Goal: Transaction & Acquisition: Purchase product/service

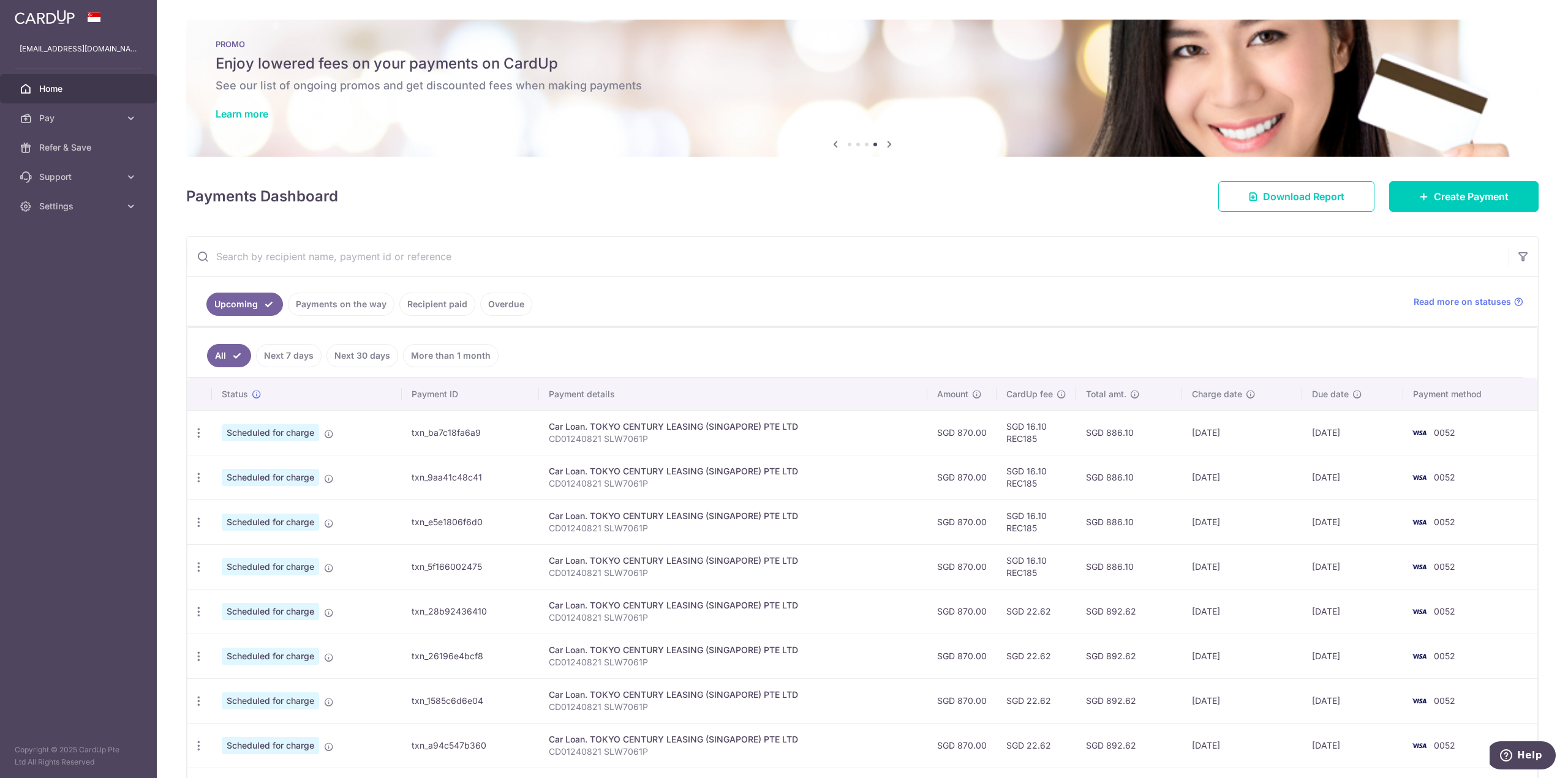
click at [354, 306] on link "Payments on the way" at bounding box center [341, 304] width 107 height 23
click at [425, 306] on link "Recipient paid" at bounding box center [437, 304] width 76 height 23
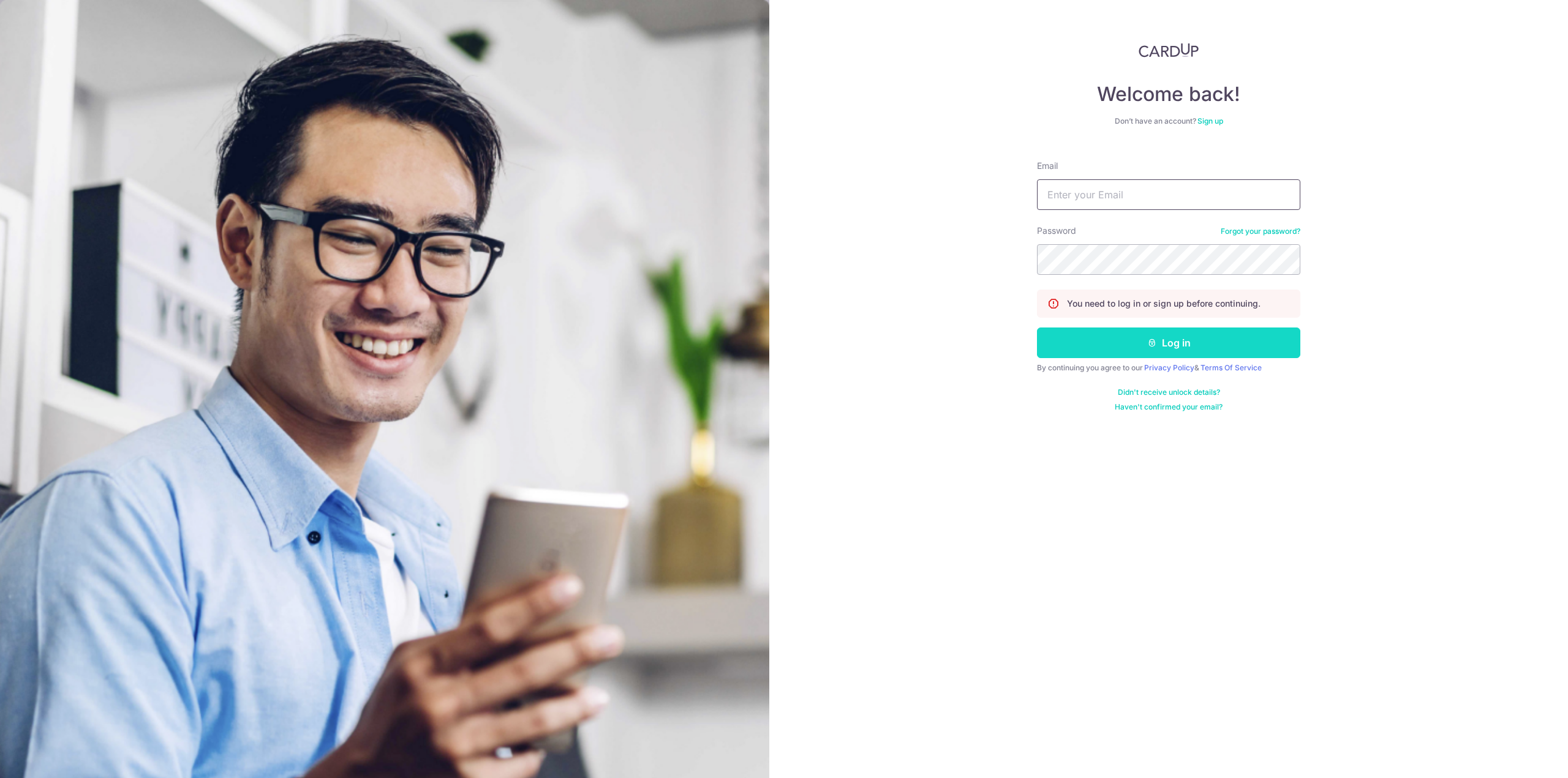
type input "[EMAIL_ADDRESS][DOMAIN_NAME]"
click at [1171, 347] on button "Log in" at bounding box center [1168, 343] width 263 height 31
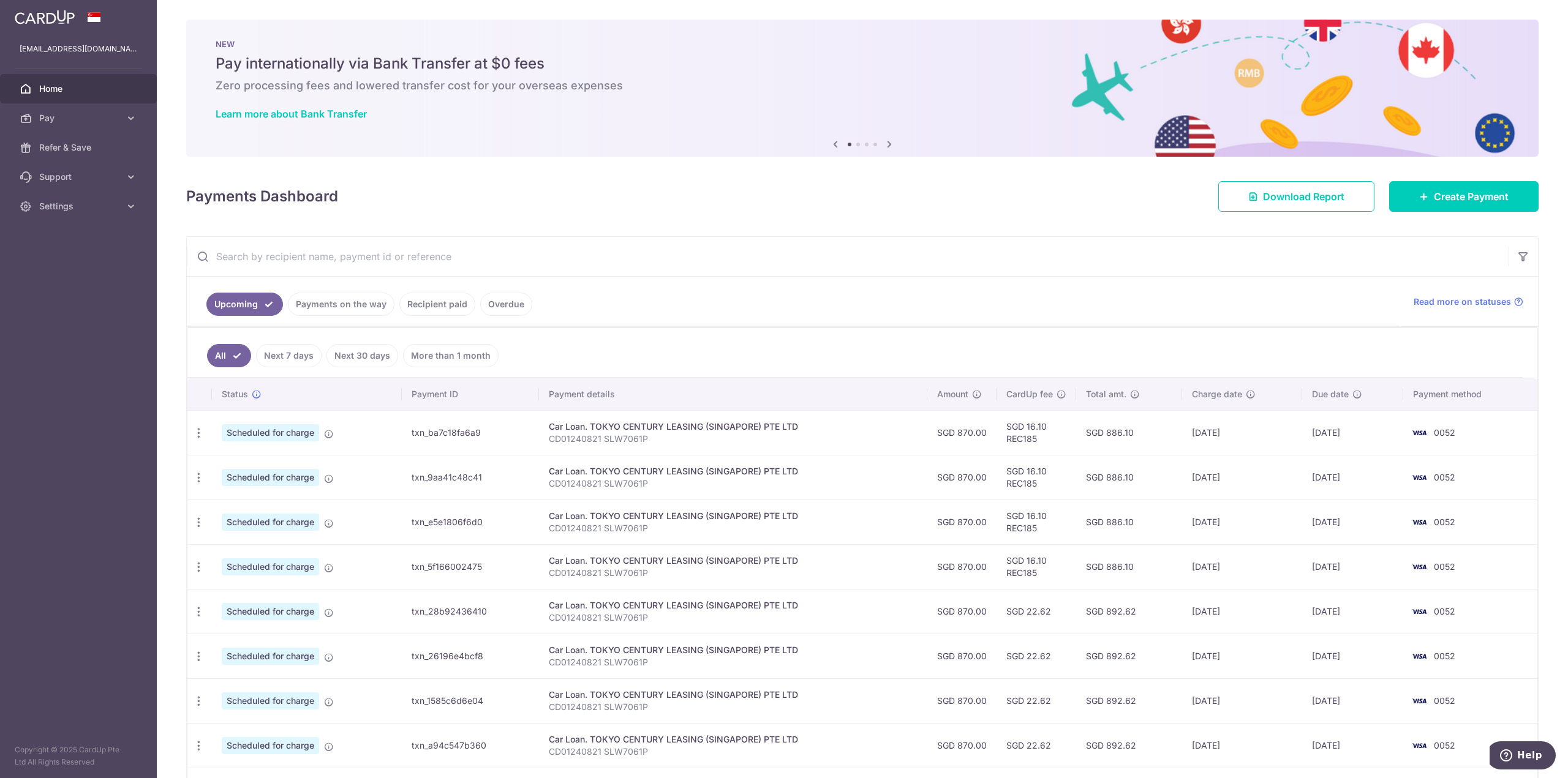
click at [444, 304] on link "Recipient paid" at bounding box center [437, 304] width 76 height 23
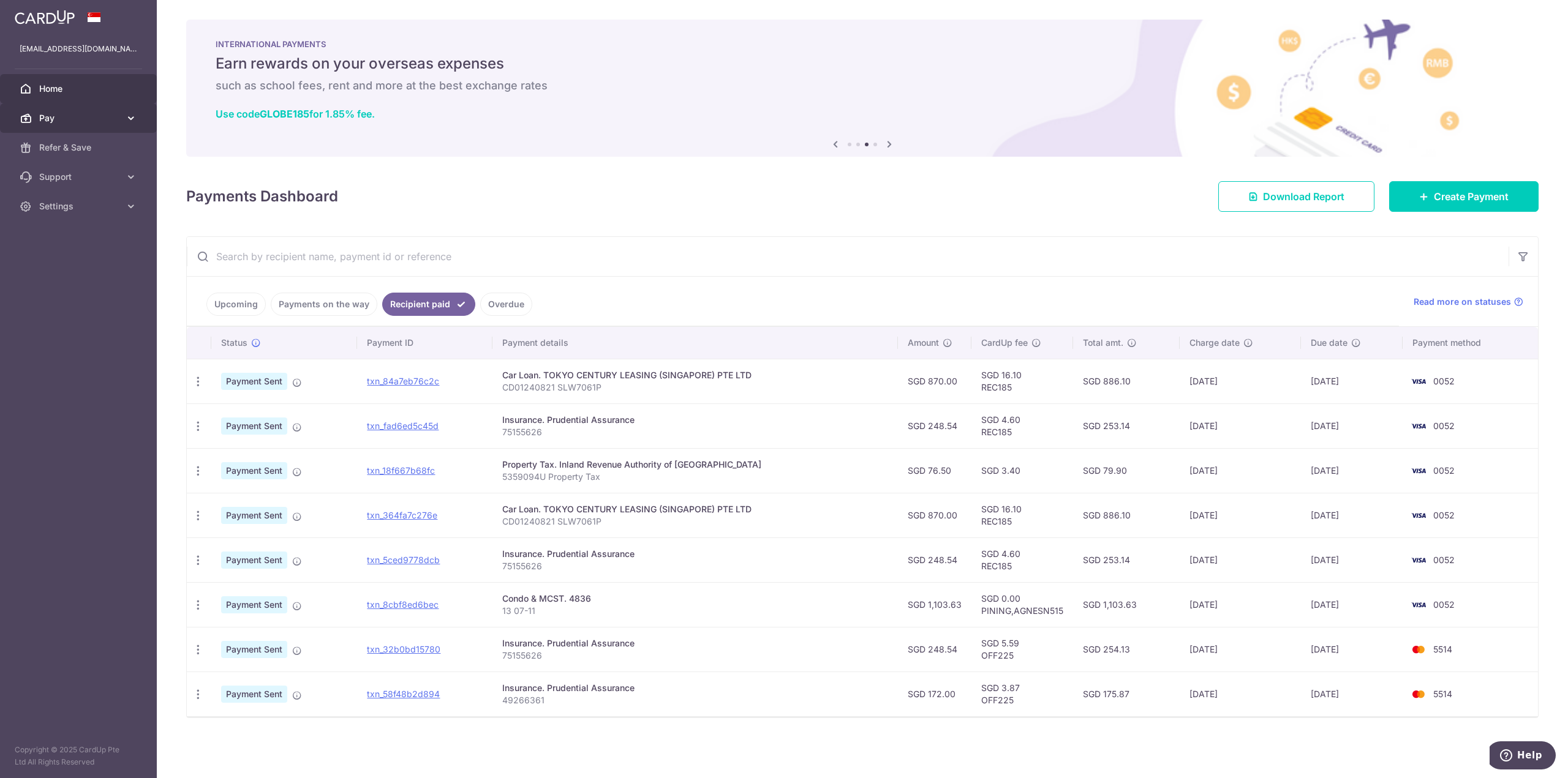
click at [56, 122] on span "Pay" at bounding box center [79, 118] width 81 height 12
click at [68, 154] on link "Payments" at bounding box center [79, 147] width 157 height 29
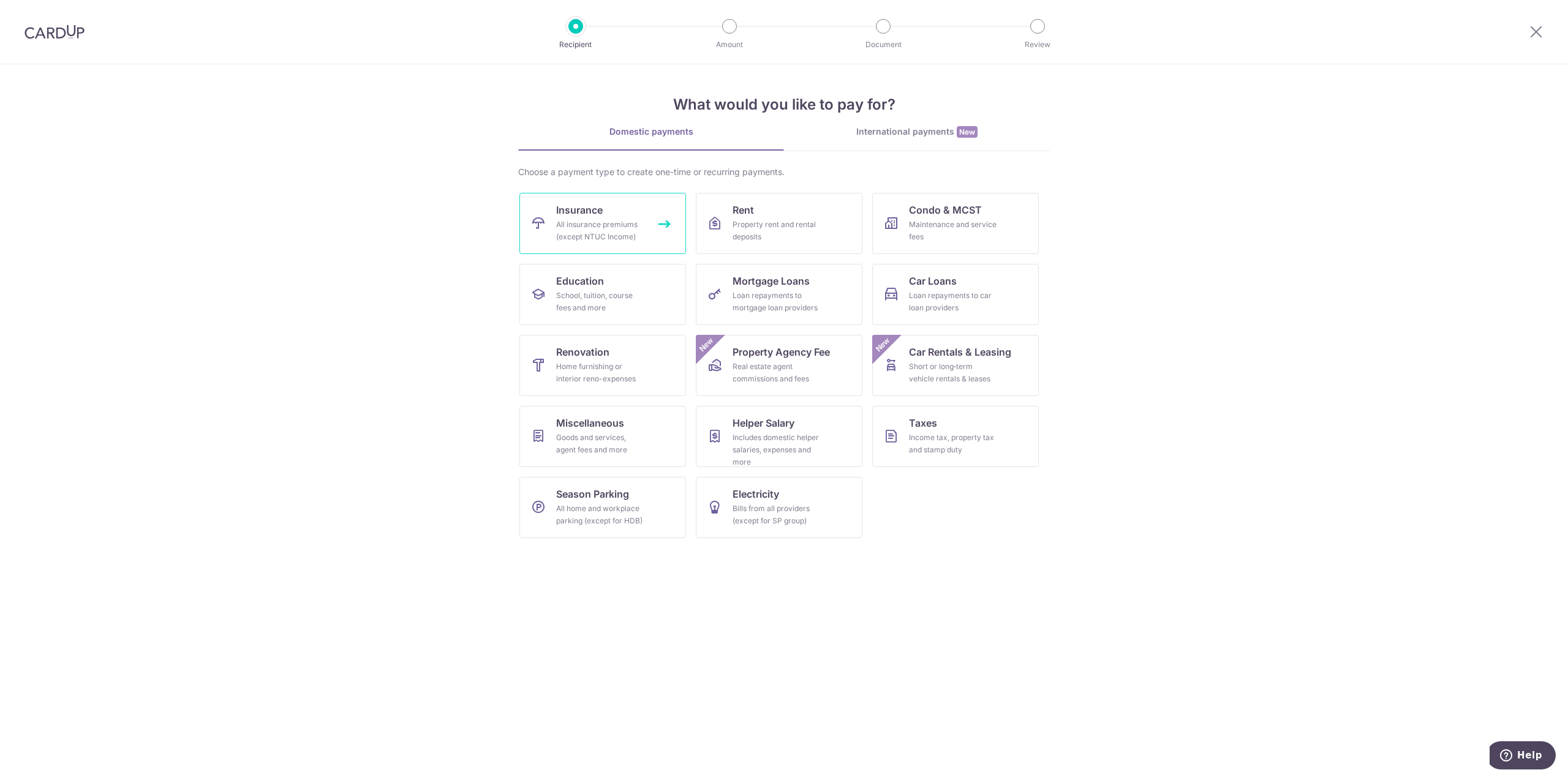
click at [603, 213] on span "Insurance" at bounding box center [579, 210] width 47 height 15
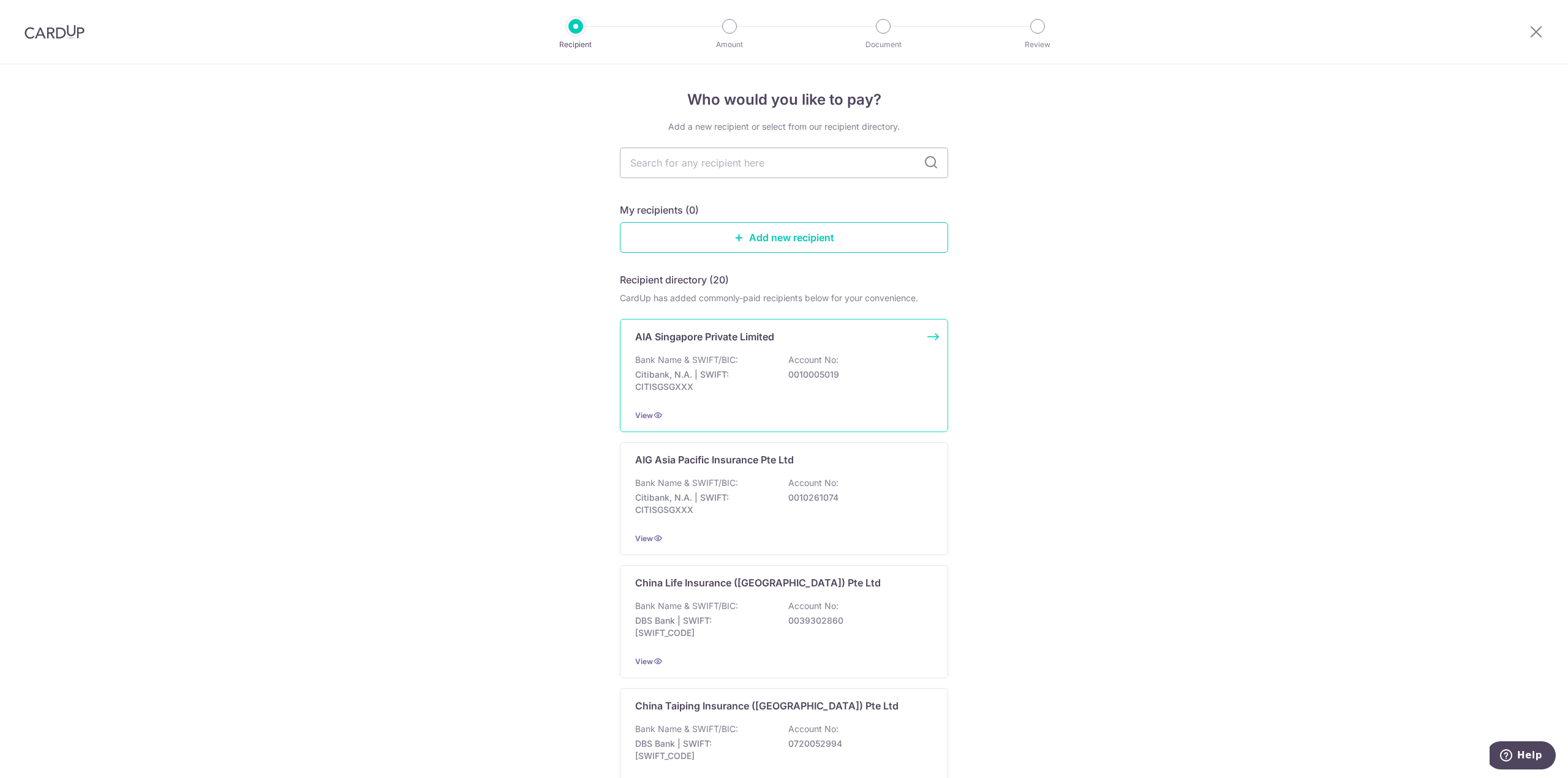
click at [889, 384] on div "Bank Name & SWIFT/BIC: Citibank, N.A. | SWIFT: CITISGSGXXX Account No: 00100050…" at bounding box center [784, 376] width 298 height 45
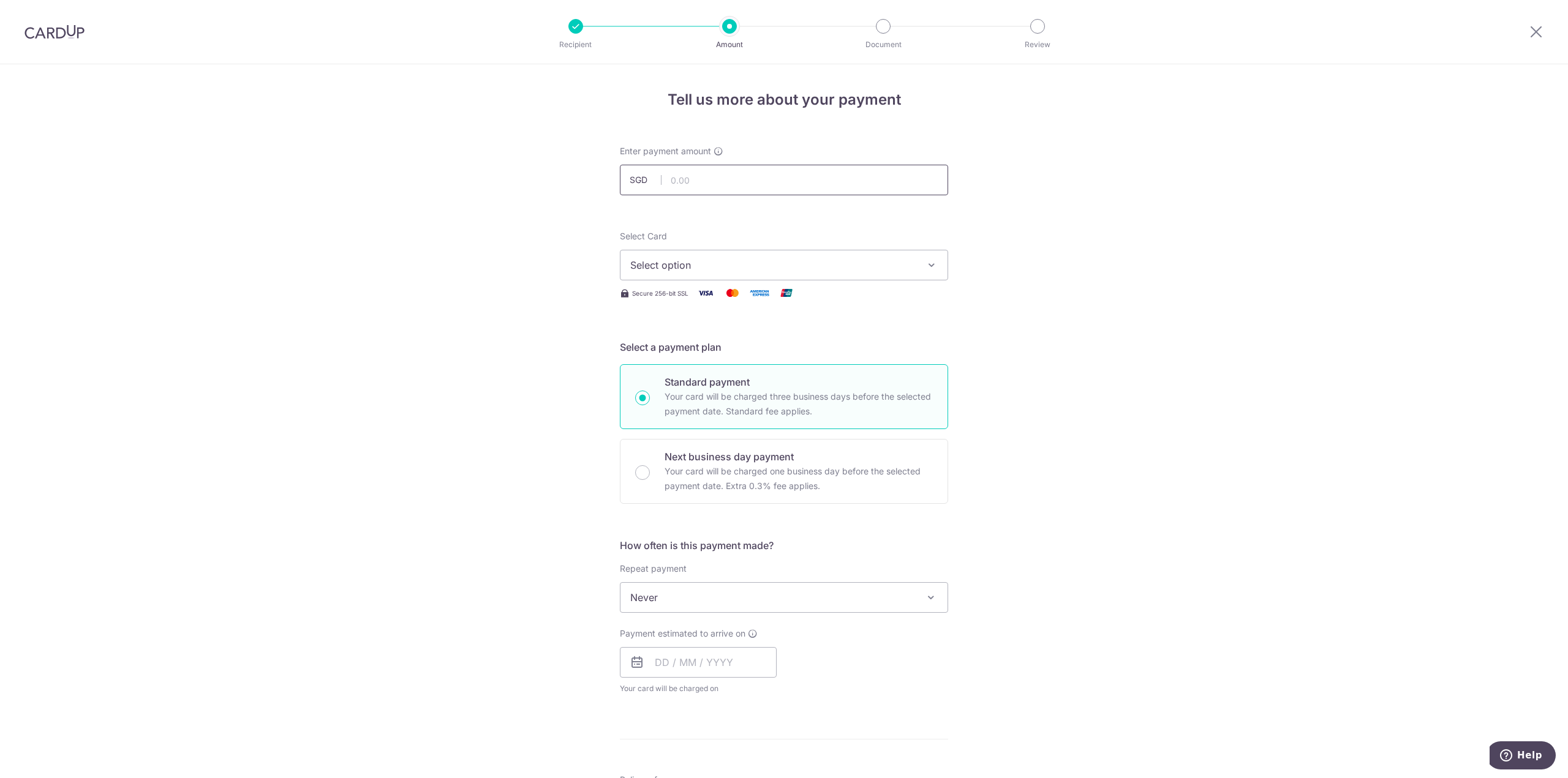
click at [730, 188] on input "text" at bounding box center [784, 180] width 328 height 31
type input "84.41"
click at [800, 266] on span "Select option" at bounding box center [773, 265] width 285 height 15
click at [692, 385] on span "**** 0052" at bounding box center [683, 382] width 47 height 15
click at [1061, 377] on div "Tell us more about your payment Enter payment amount SGD 84.41 84.41 Select Car…" at bounding box center [784, 643] width 1568 height 1158
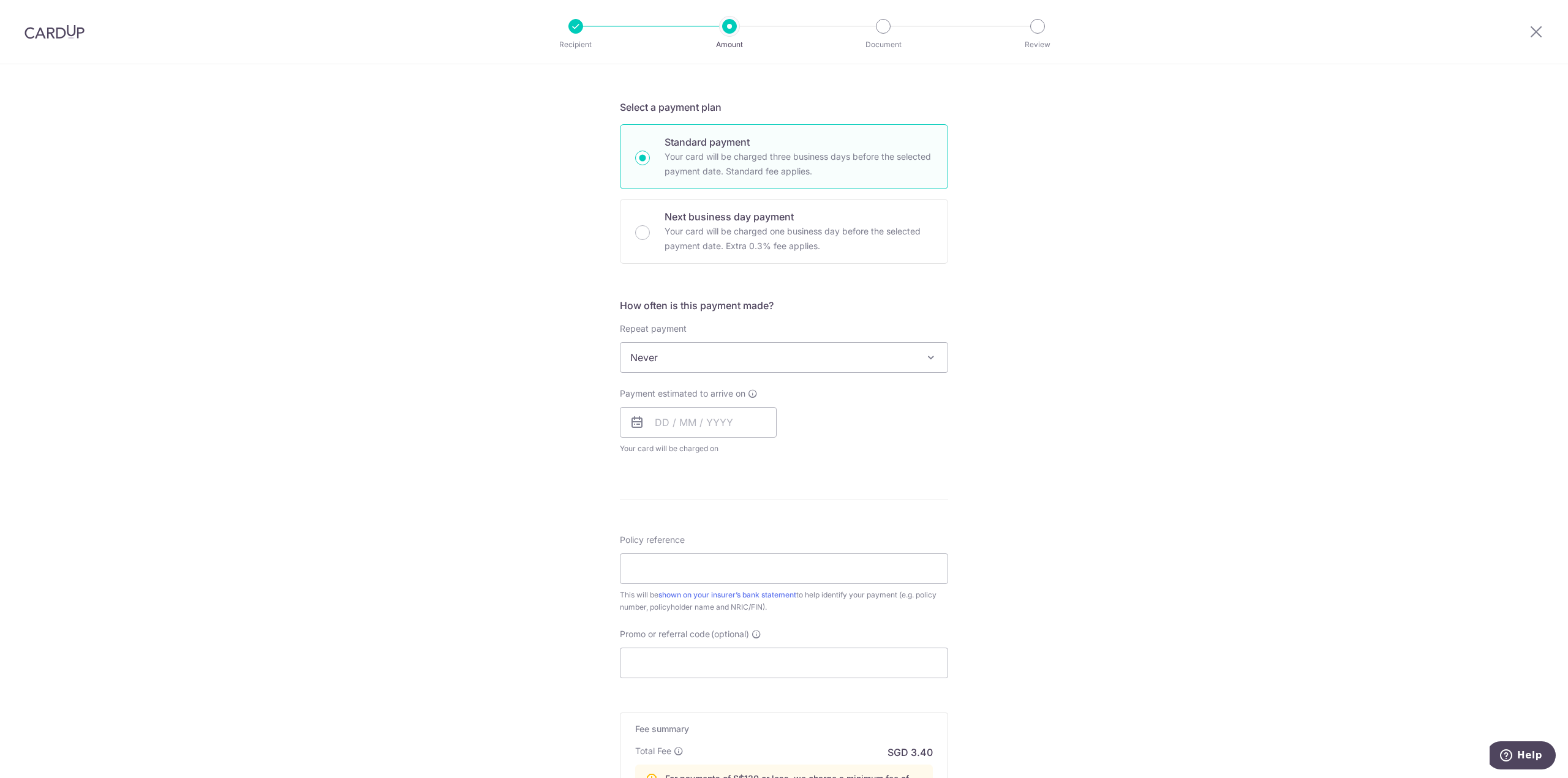
scroll to position [245, 0]
click at [937, 354] on span "Never" at bounding box center [784, 353] width 327 height 29
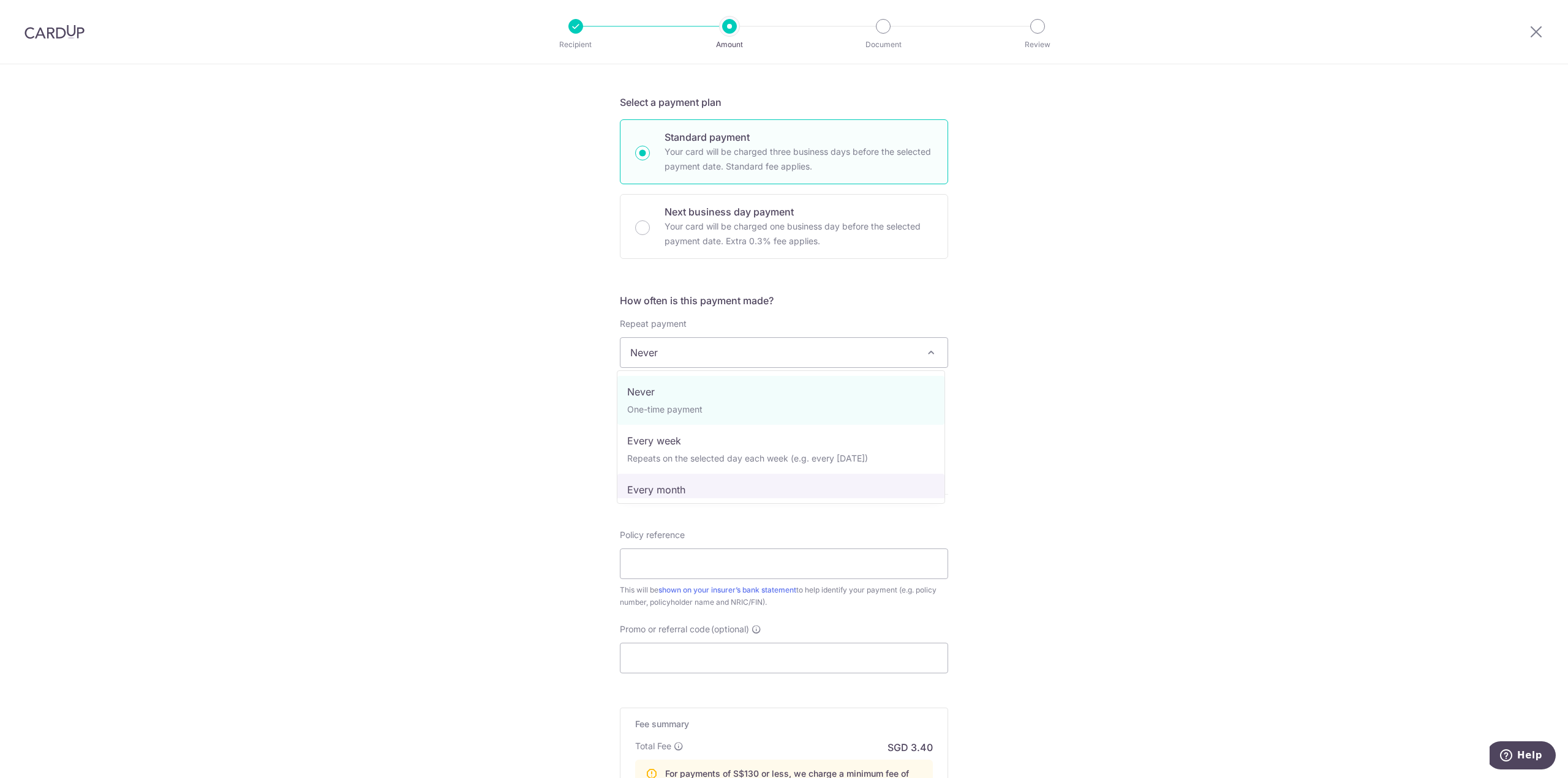
select select "3"
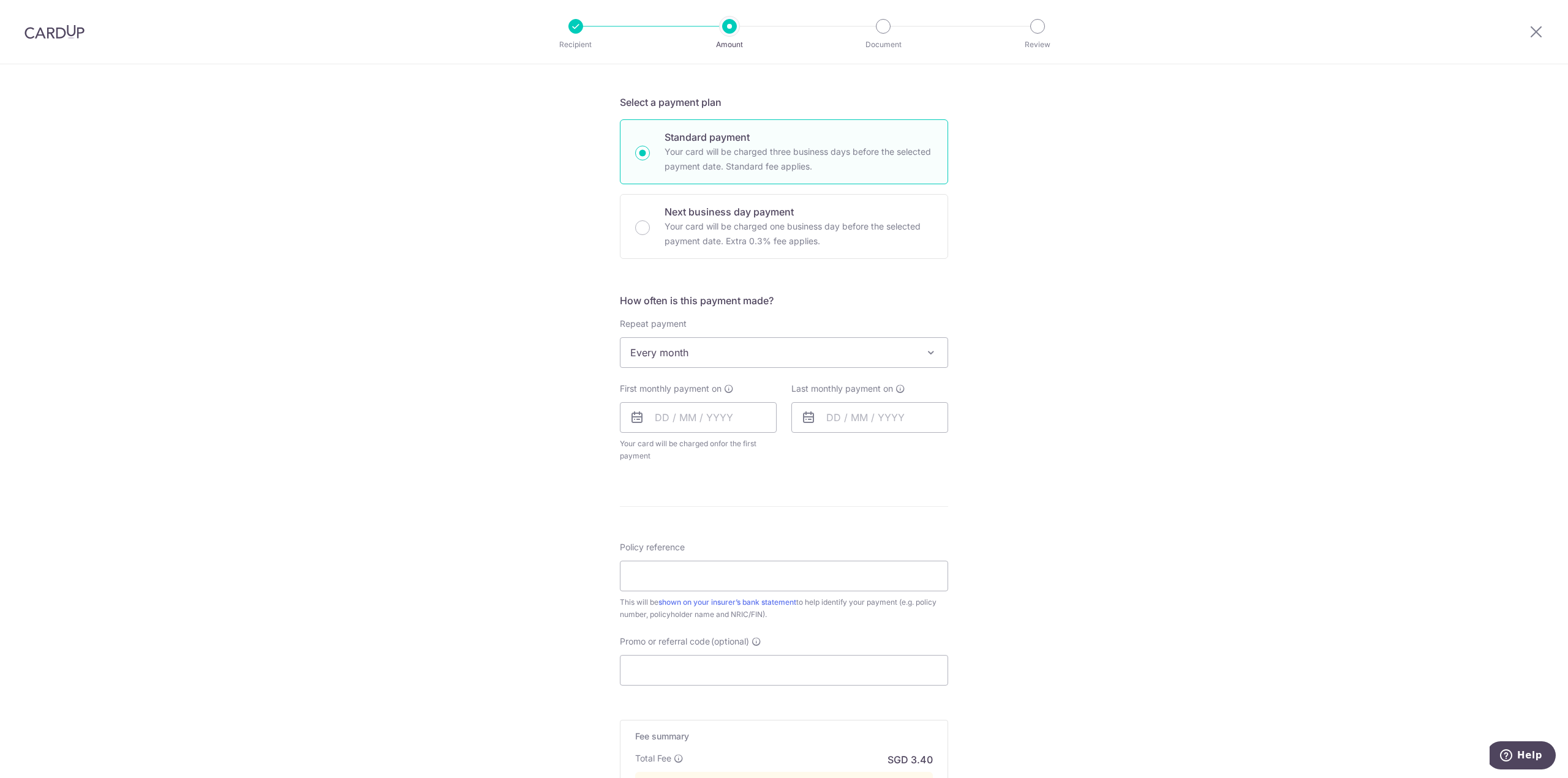
click at [741, 350] on span "Every month" at bounding box center [784, 353] width 327 height 29
drag, startPoint x: 668, startPoint y: 424, endPoint x: 674, endPoint y: 438, distance: 15.2
click at [668, 424] on input "text" at bounding box center [698, 417] width 157 height 31
type input "1"
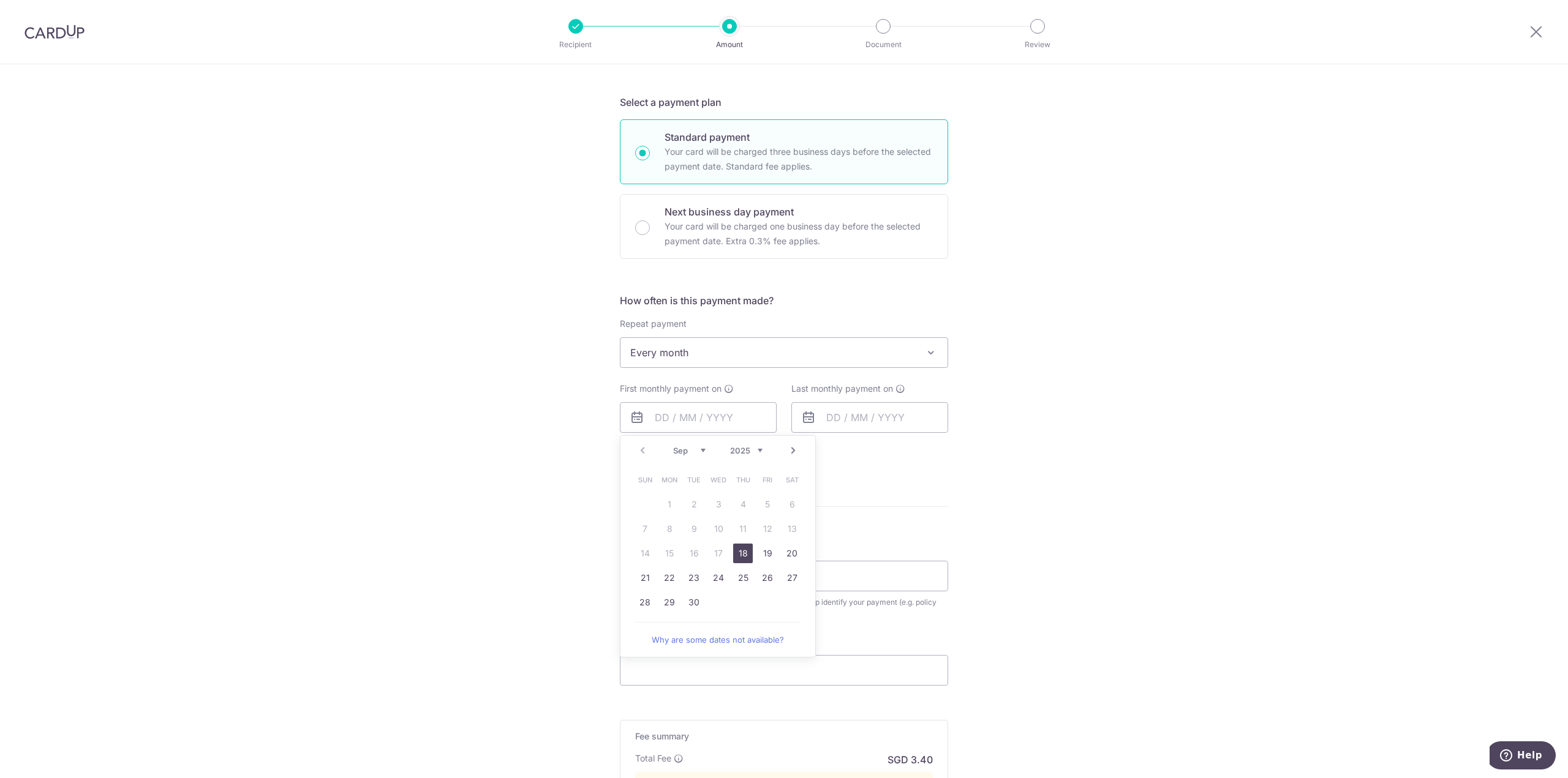
click at [790, 452] on link "Next" at bounding box center [793, 451] width 15 height 15
click at [762, 530] on link "10" at bounding box center [767, 528] width 20 height 20
type input "[DATE]"
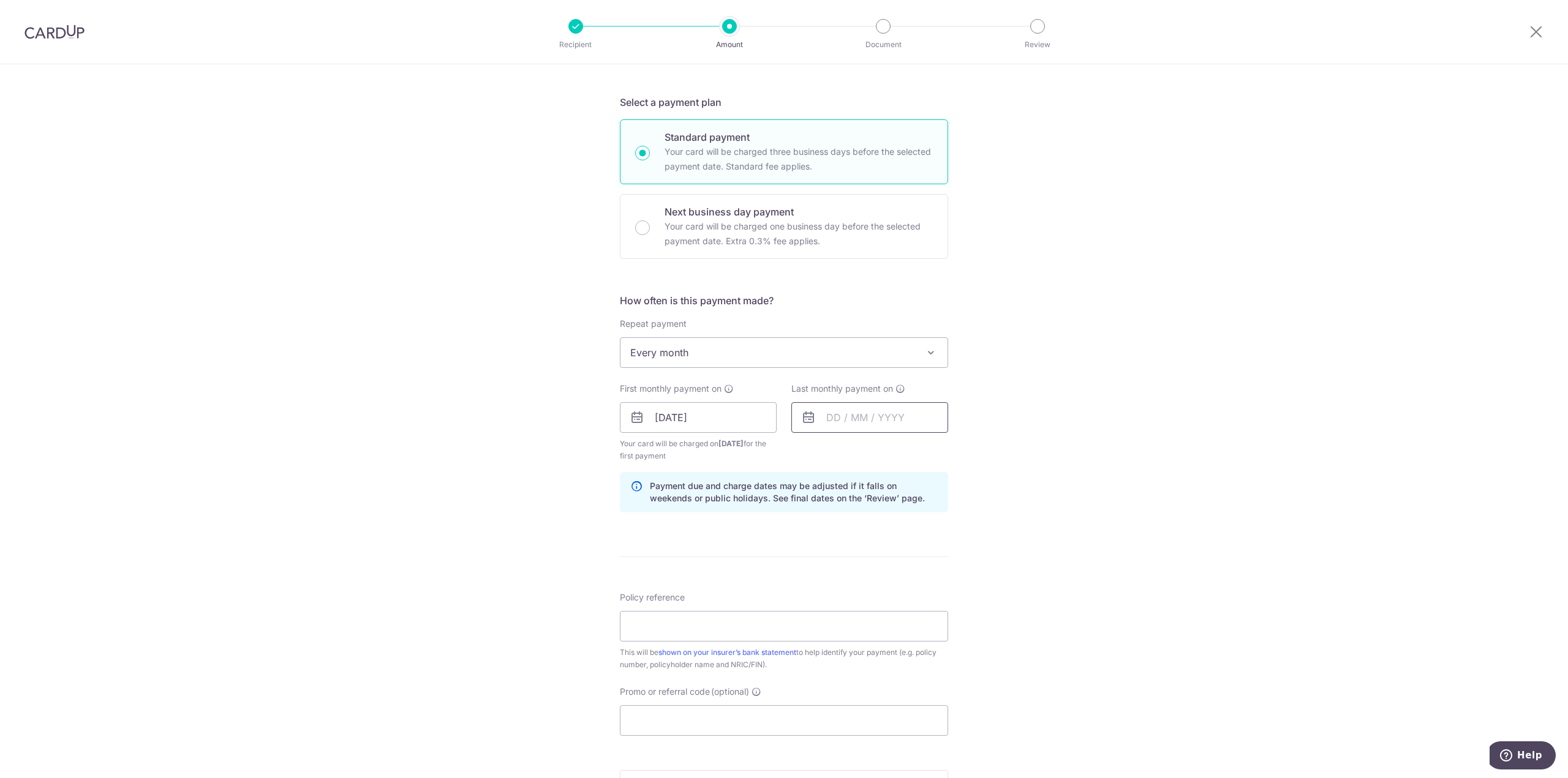
click at [870, 414] on input "text" at bounding box center [870, 417] width 157 height 31
click at [963, 456] on link "Next" at bounding box center [964, 451] width 15 height 15
click at [903, 446] on select "2025 2026 2027 2028 2029 2030 2031 2032 2033 2034 2035" at bounding box center [917, 450] width 33 height 10
click at [809, 450] on link "Prev" at bounding box center [813, 451] width 15 height 15
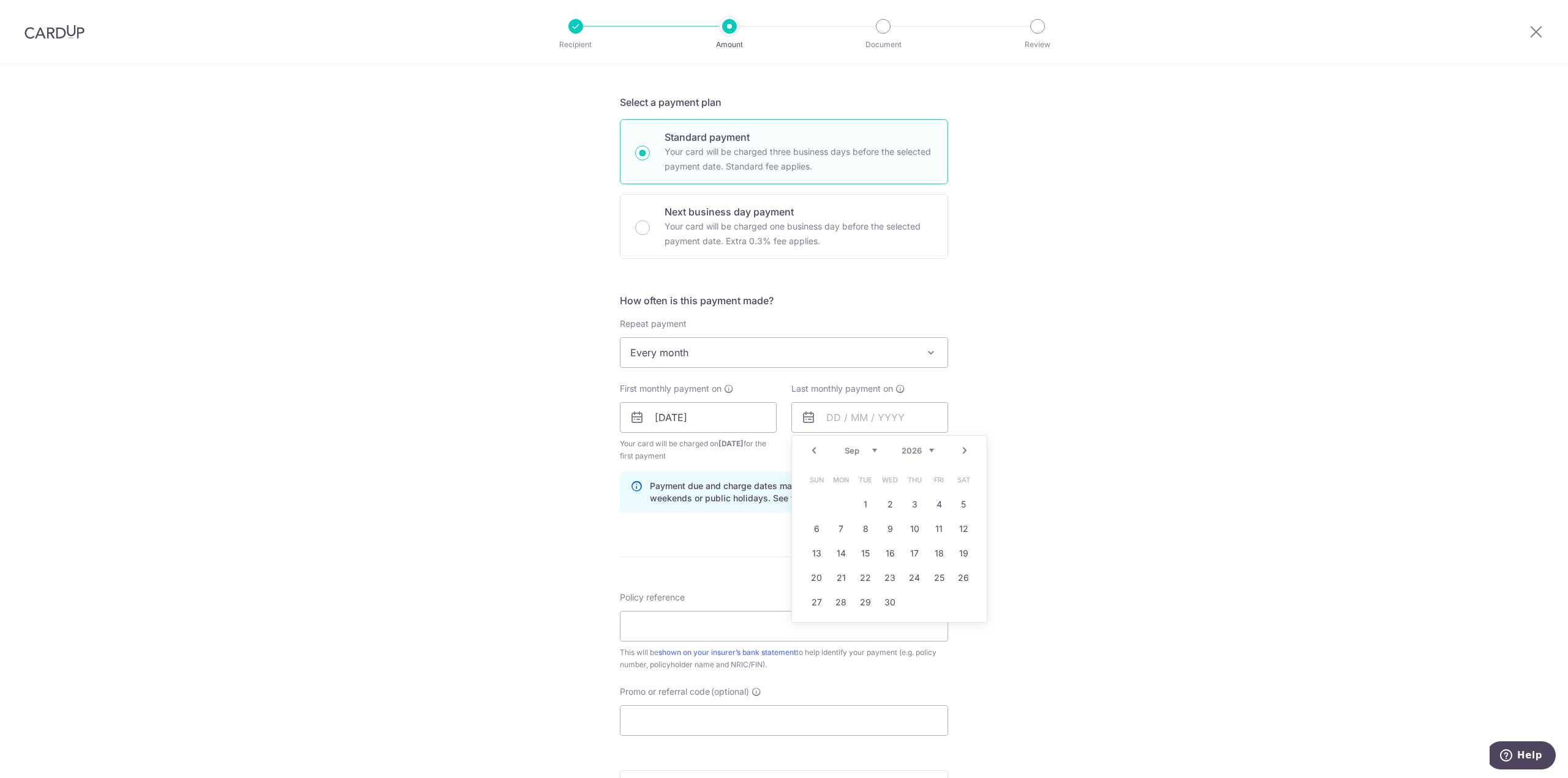
click at [809, 450] on link "Prev" at bounding box center [813, 451] width 15 height 15
click at [887, 532] on link "10" at bounding box center [889, 528] width 20 height 20
type input "10/06/2026"
click at [1066, 540] on div "Tell us more about your payment Enter payment amount SGD 84.41 84.41 Select Car…" at bounding box center [784, 430] width 1568 height 1220
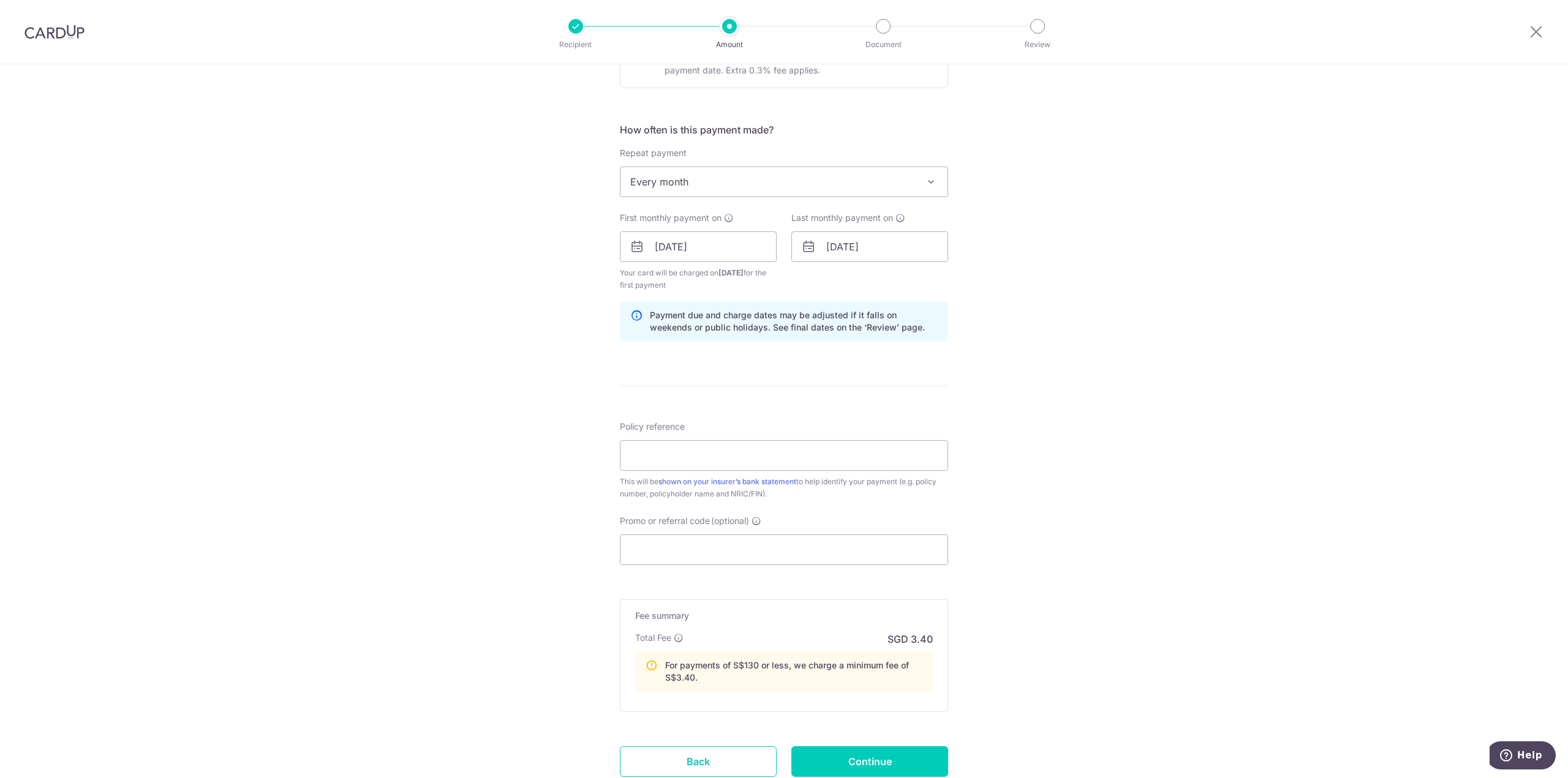
scroll to position [490, 0]
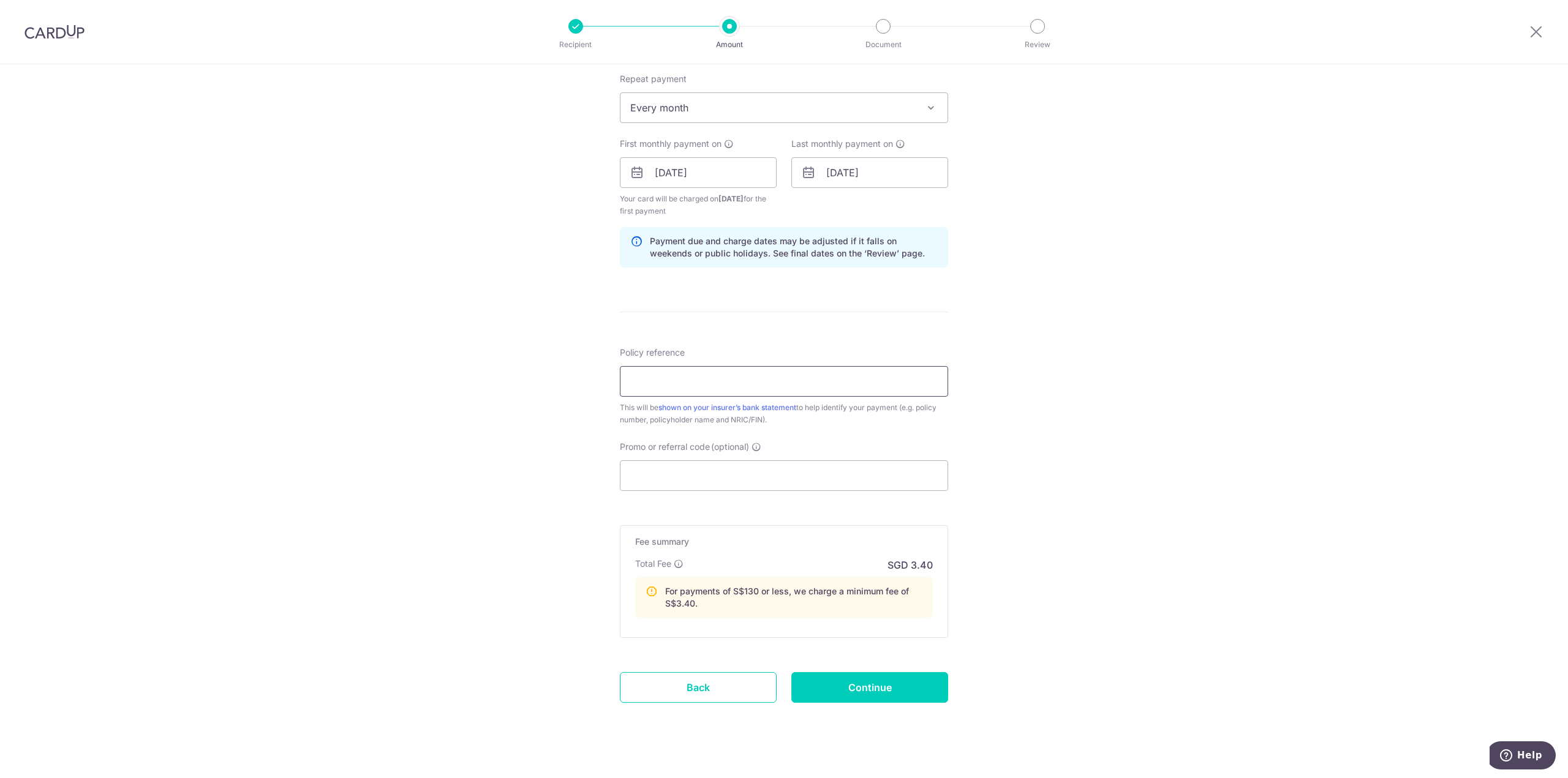
click at [776, 378] on input "Policy reference" at bounding box center [784, 382] width 328 height 31
paste input "L549215709"
type input "L549215709"
click at [975, 465] on div "Tell us more about your payment Enter payment amount SGD 84.41 84.41 Select Car…" at bounding box center [784, 184] width 1568 height 1220
click at [1042, 440] on div "Tell us more about your payment Enter payment amount SGD 84.41 84.41 Select Car…" at bounding box center [784, 184] width 1568 height 1220
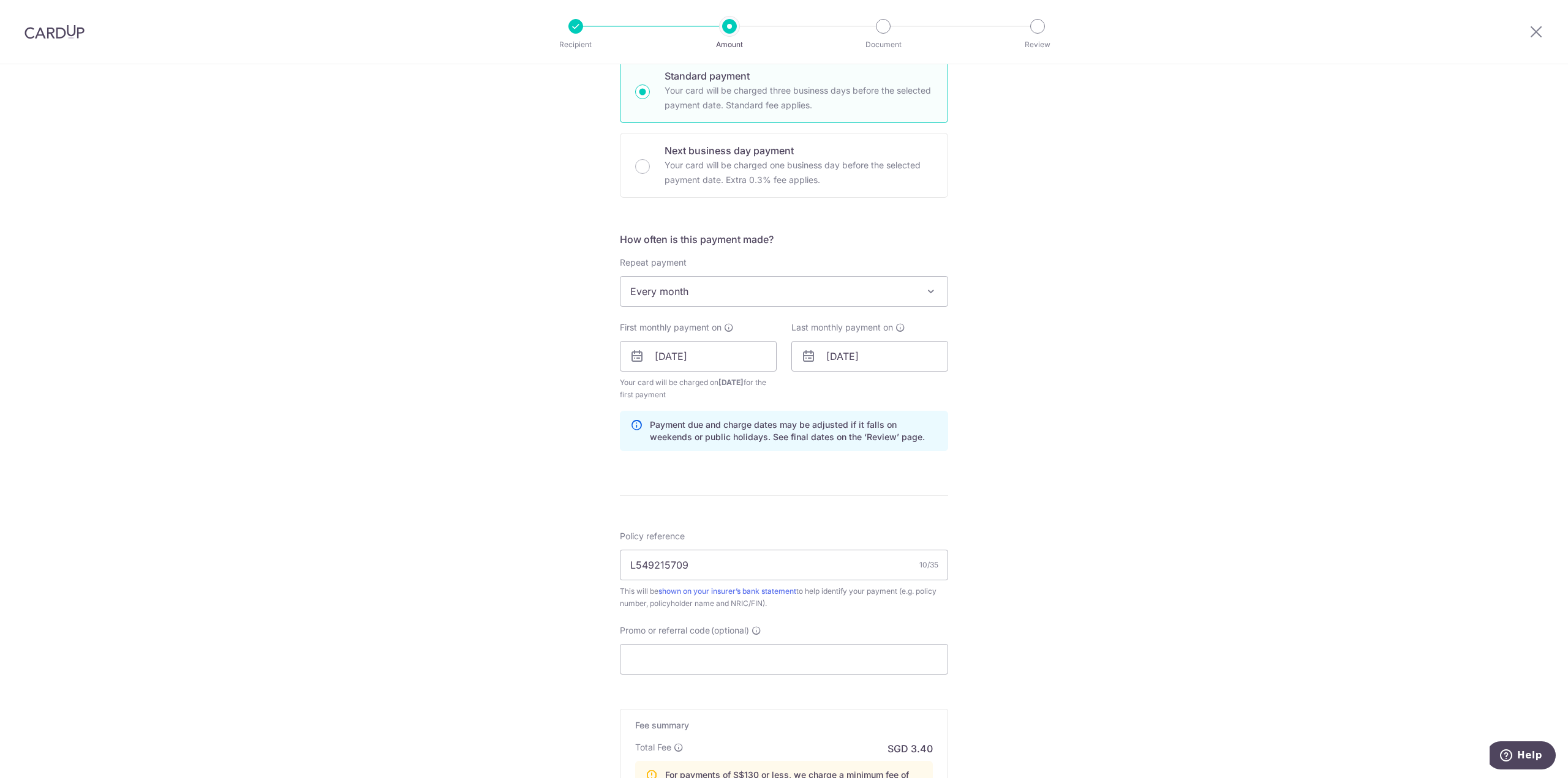
scroll to position [506, 0]
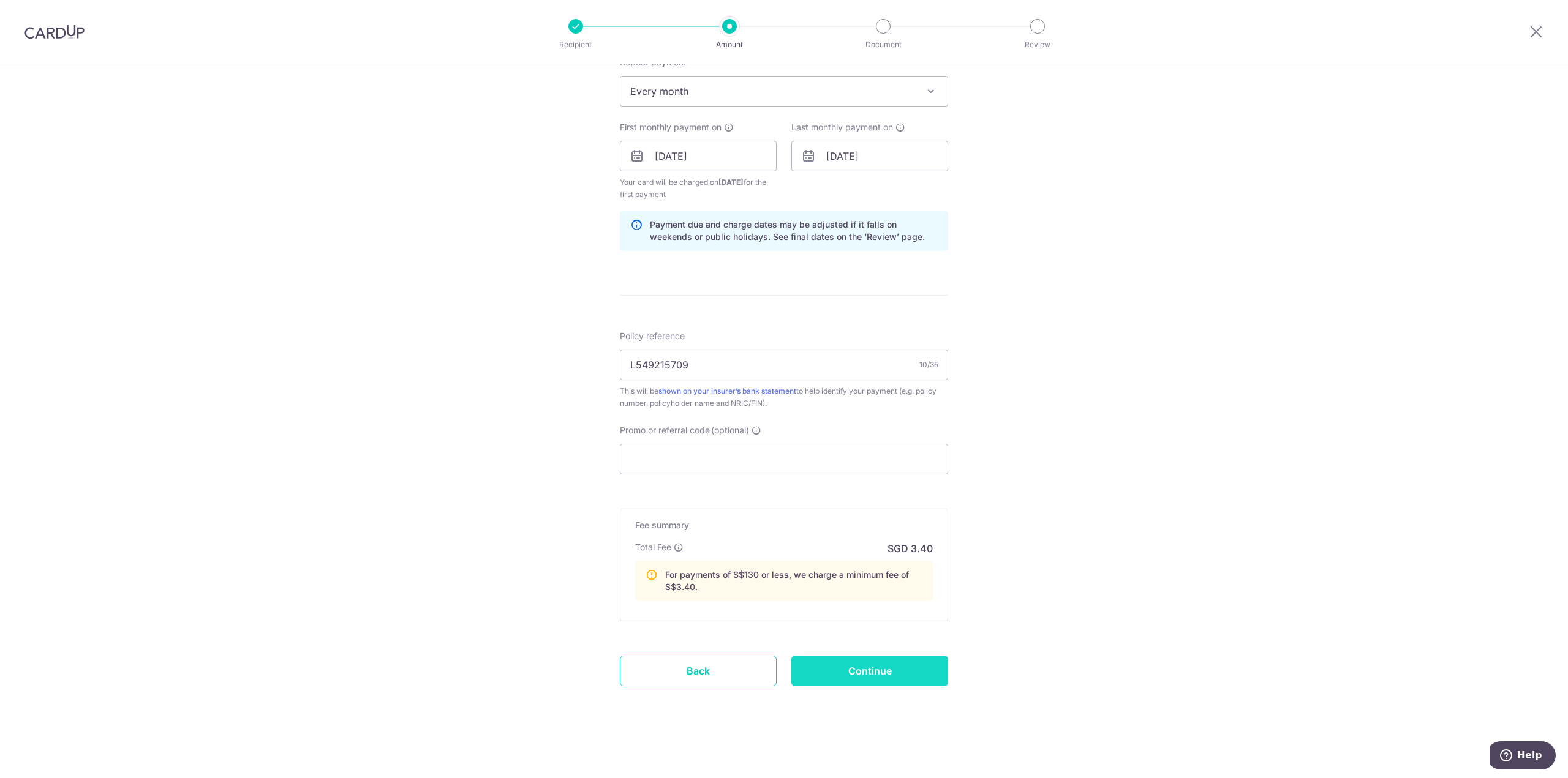
click at [880, 666] on input "Continue" at bounding box center [870, 671] width 157 height 31
type input "Create Schedule"
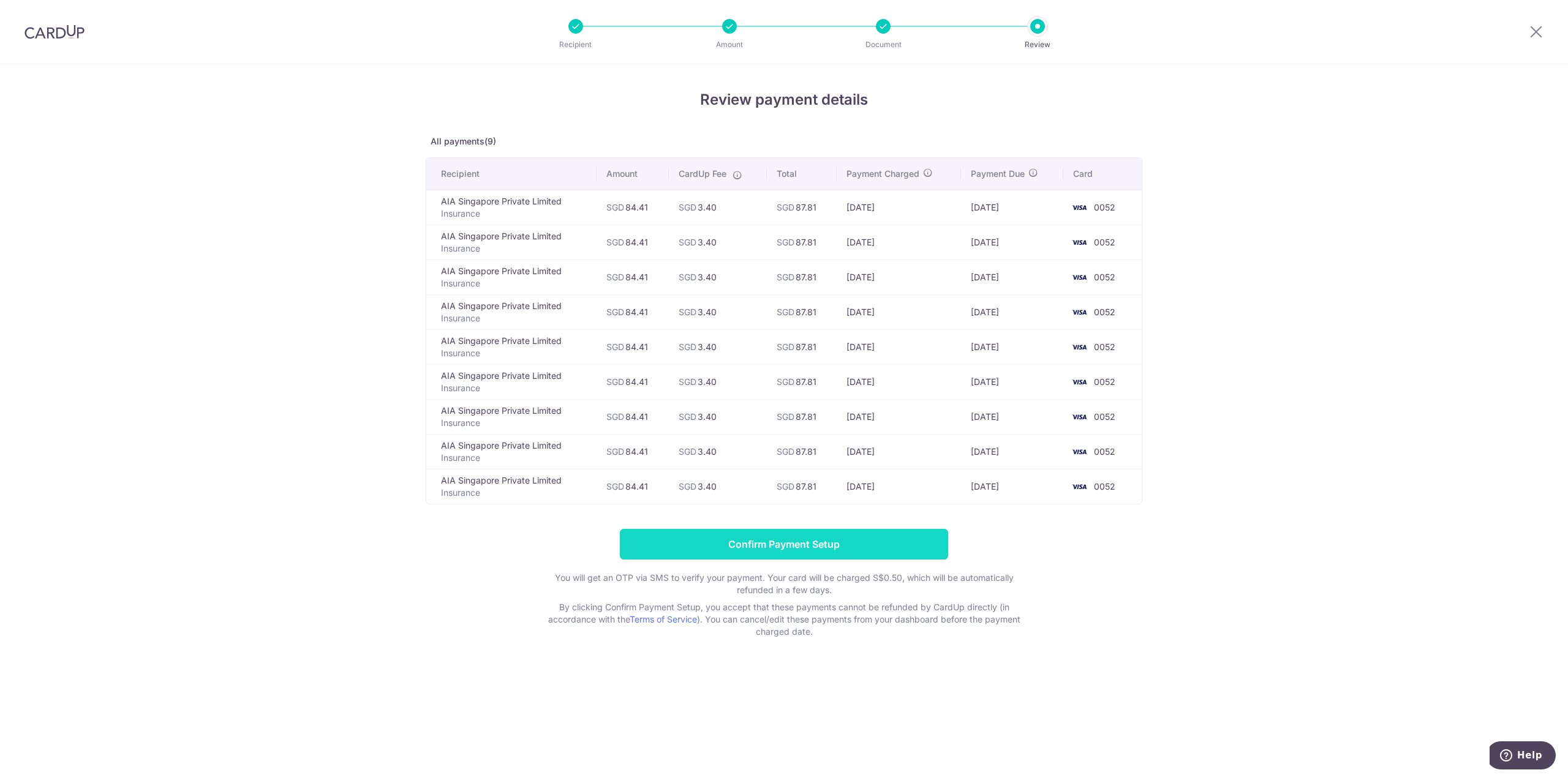
click at [815, 544] on input "Confirm Payment Setup" at bounding box center [784, 544] width 328 height 31
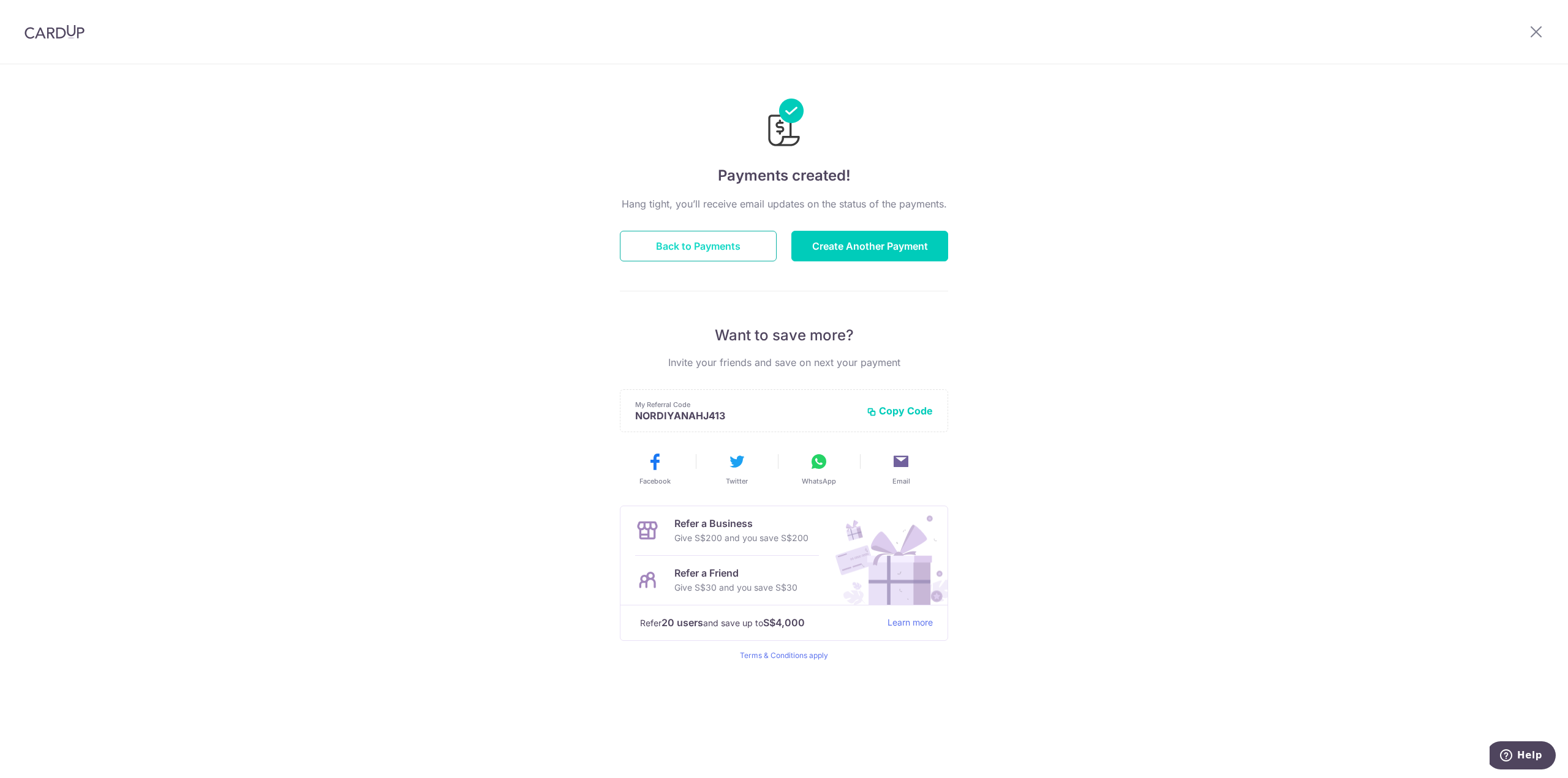
click at [677, 253] on button "Back to Payments" at bounding box center [698, 246] width 157 height 31
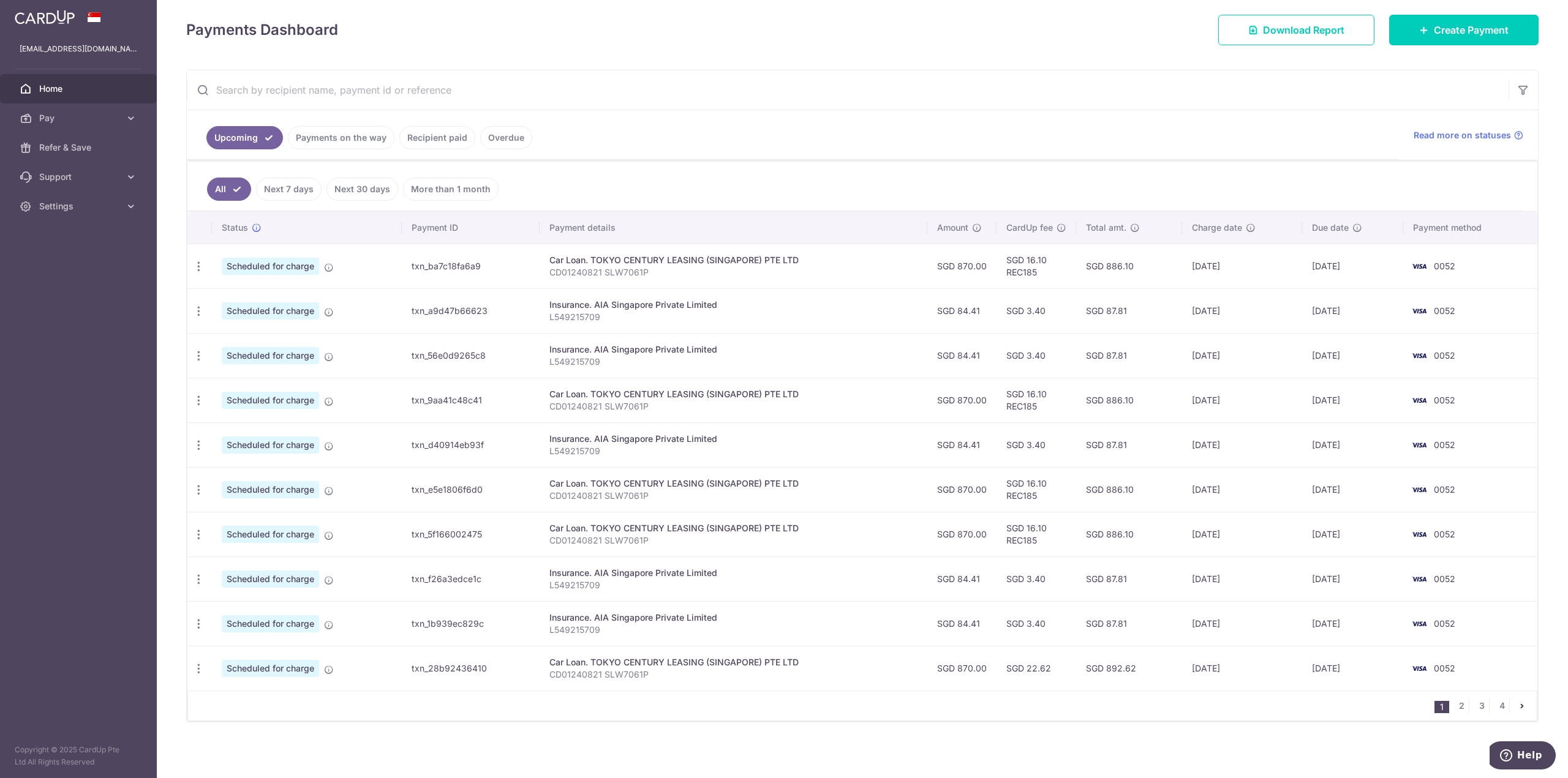
scroll to position [168, 0]
click at [1454, 708] on link "2" at bounding box center [1461, 704] width 15 height 15
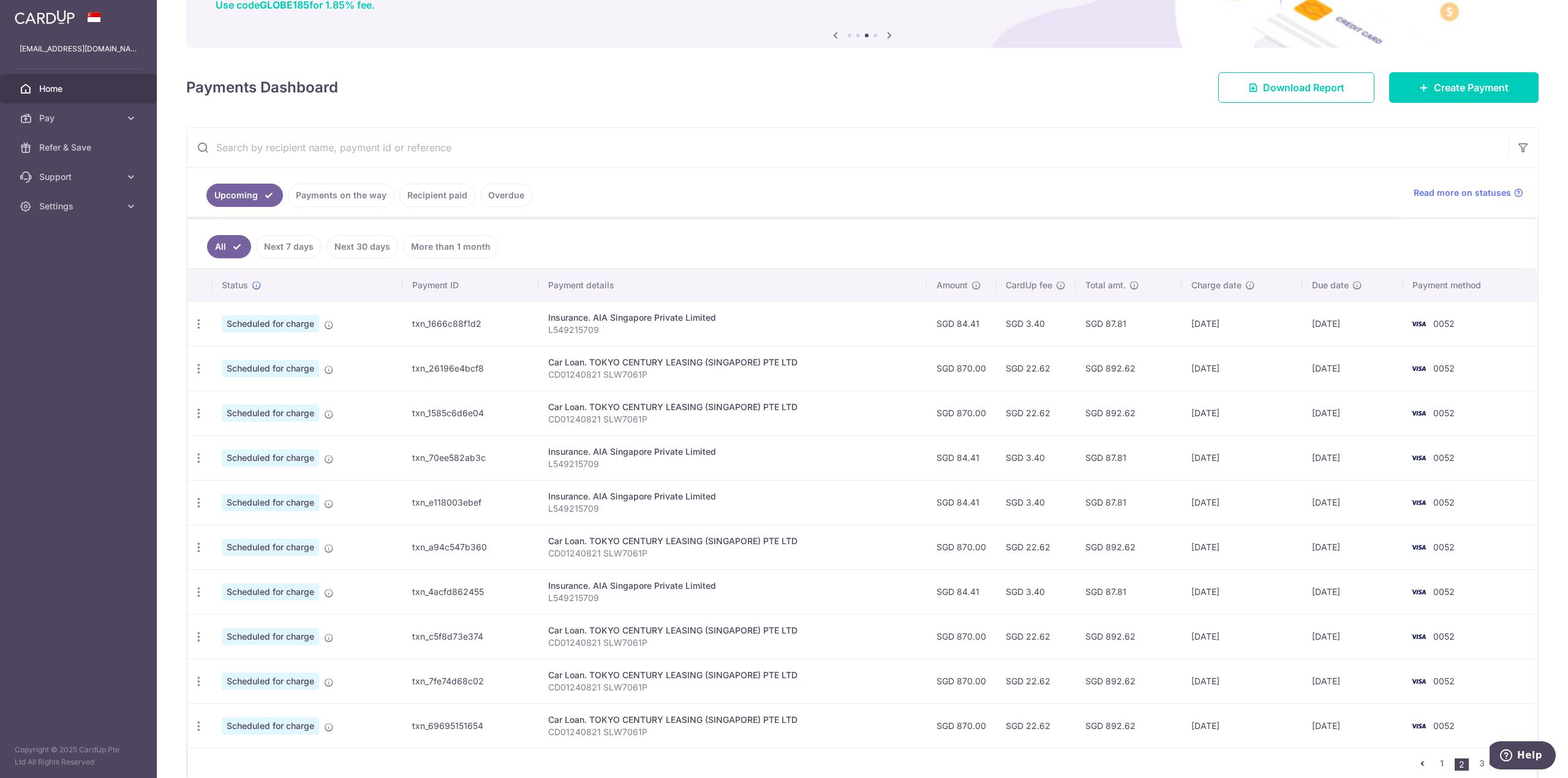
scroll to position [123, 0]
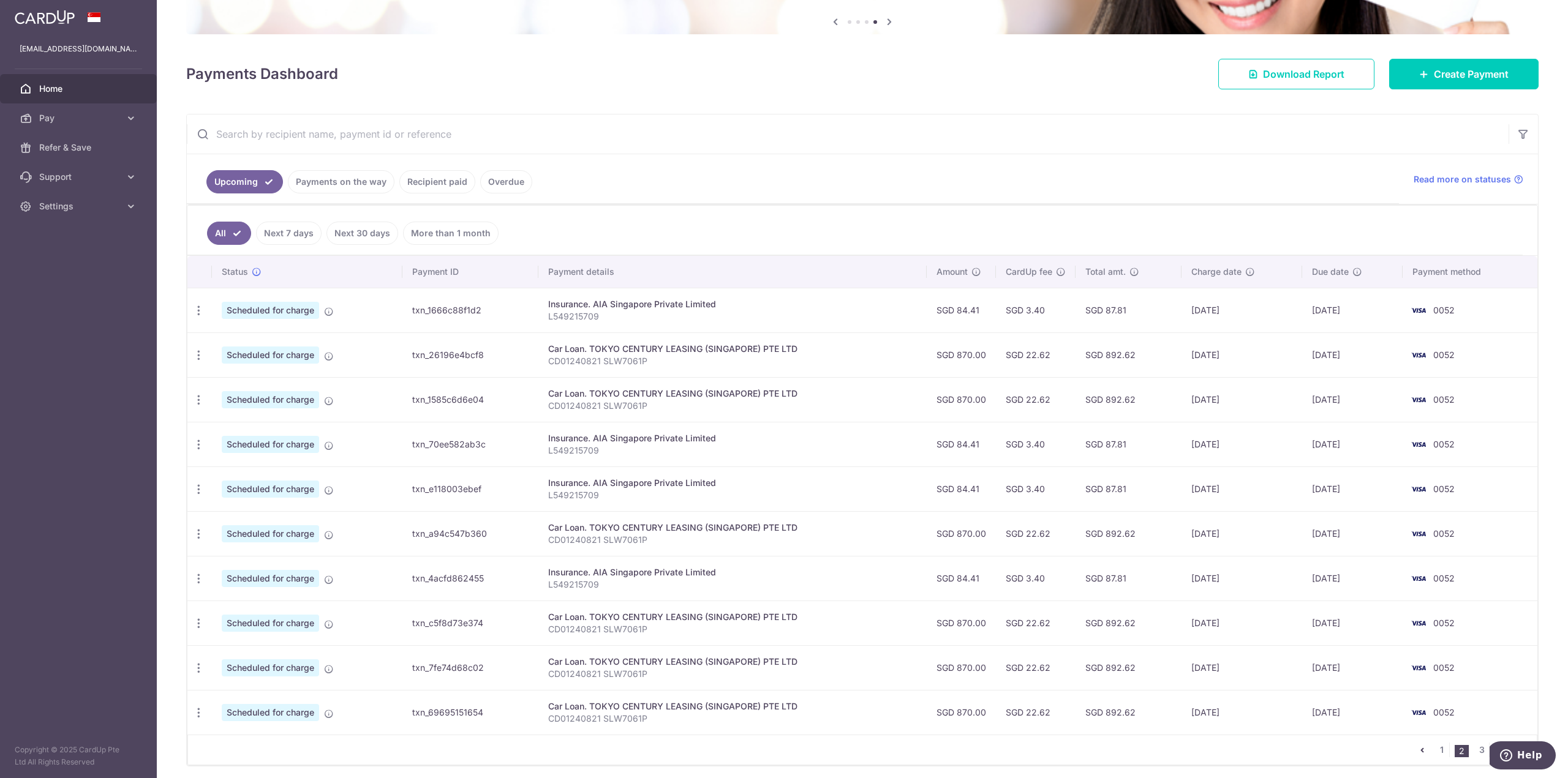
click at [76, 82] on link "Home" at bounding box center [79, 89] width 157 height 29
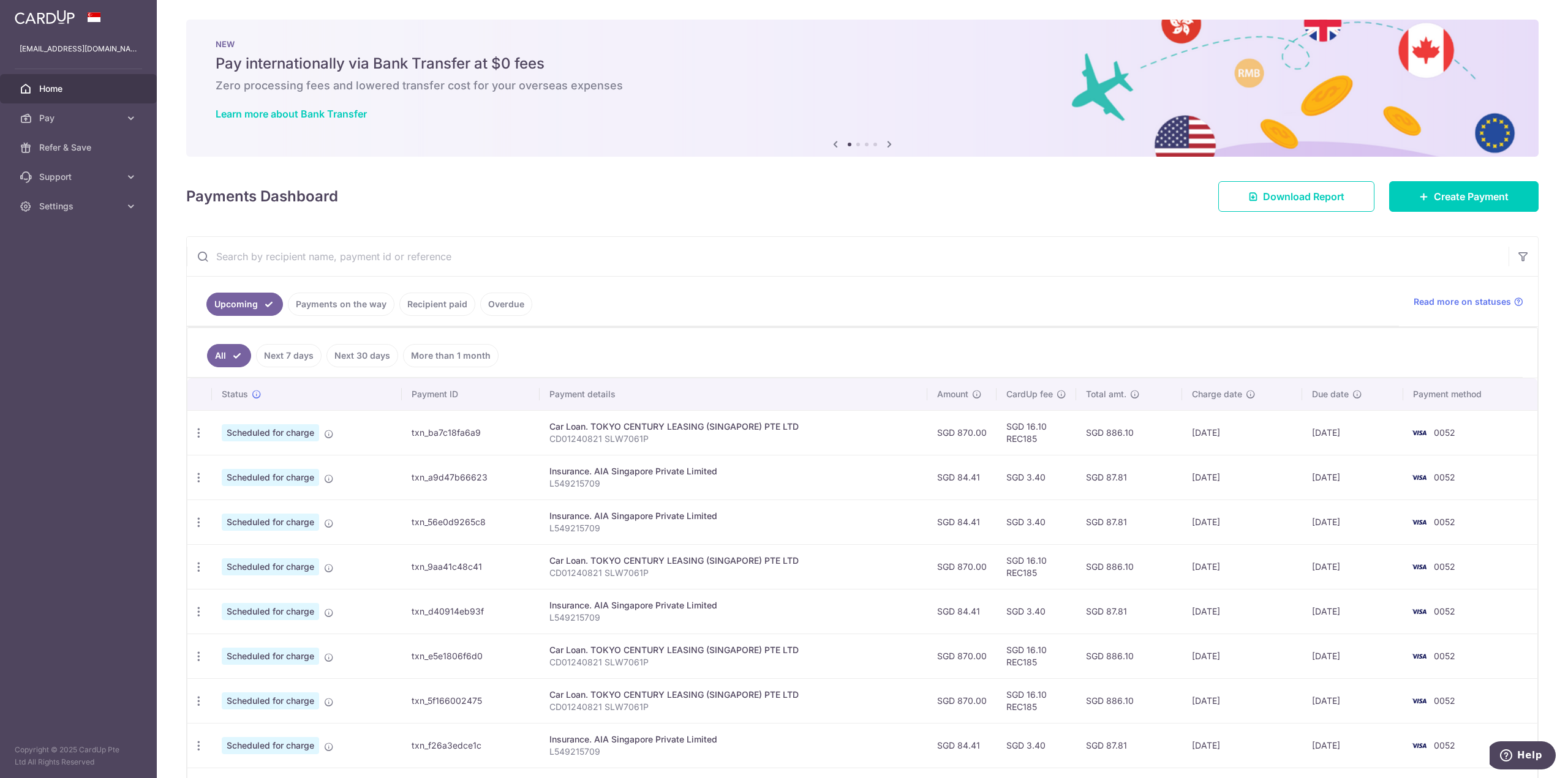
click at [361, 357] on link "Next 30 days" at bounding box center [362, 355] width 72 height 23
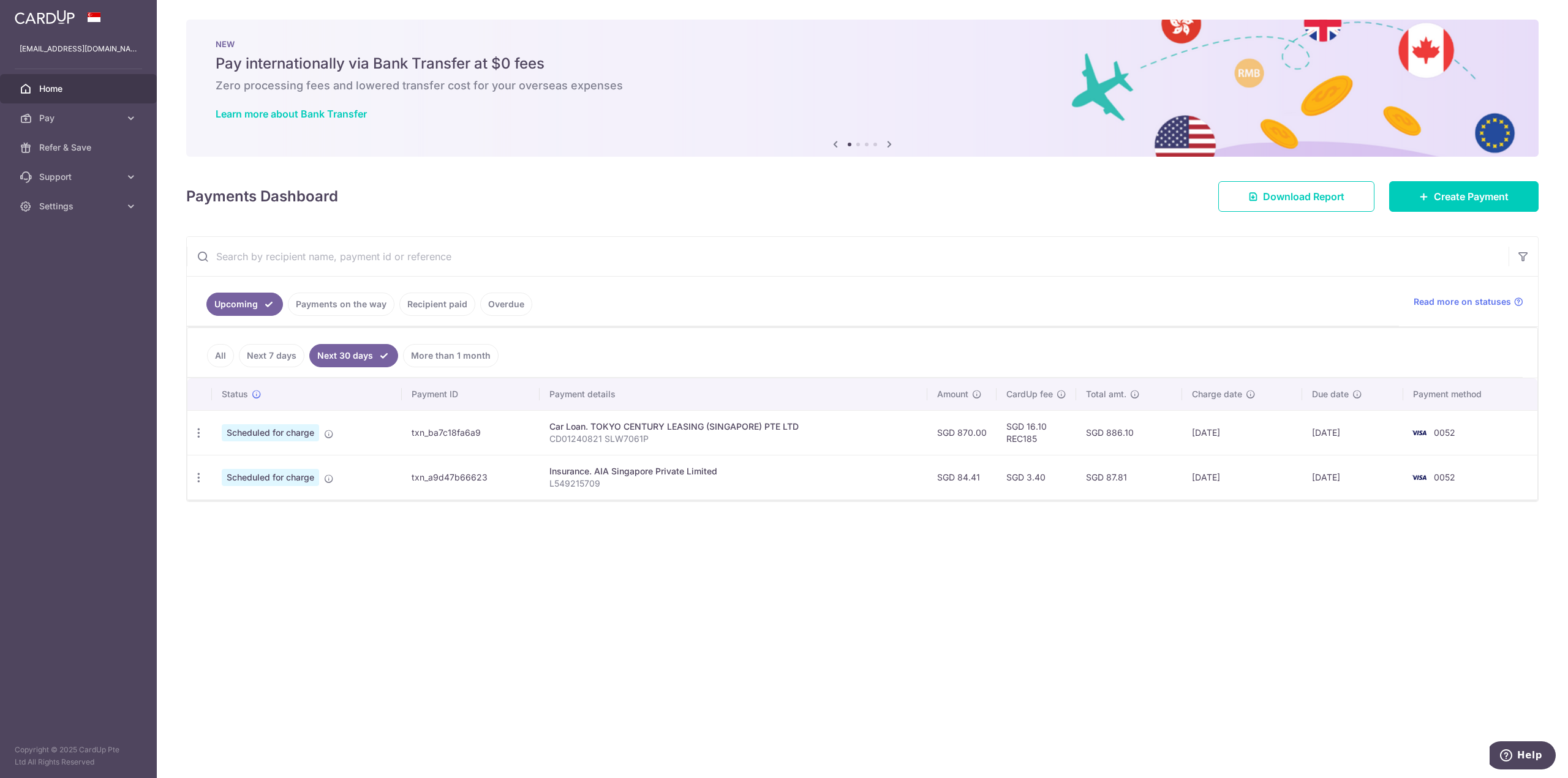
click at [41, 74] on link "Home" at bounding box center [79, 89] width 157 height 29
